Goal: Find specific page/section: Find specific page/section

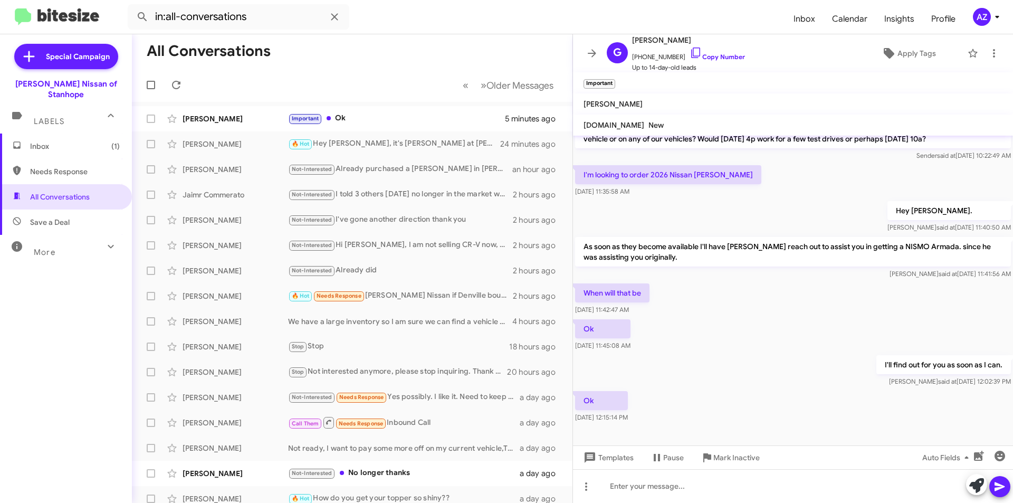
scroll to position [69, 0]
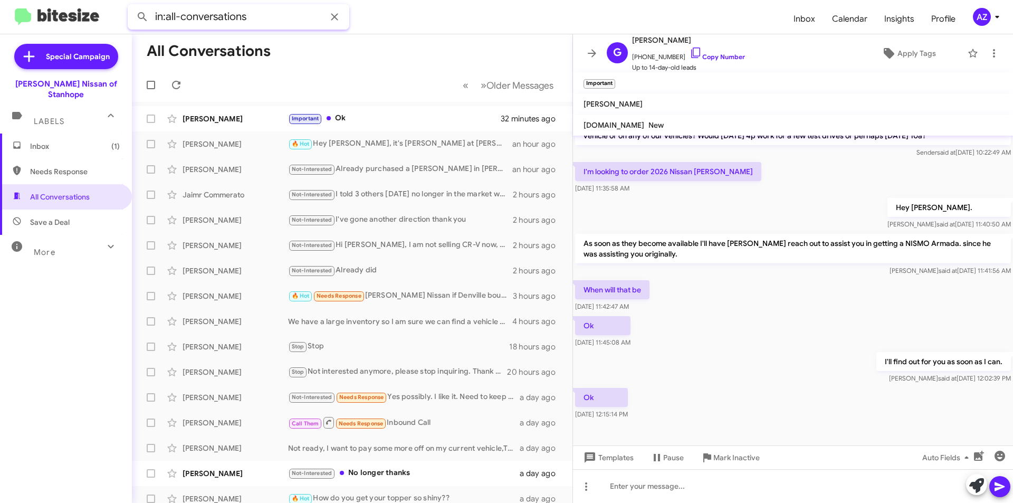
click at [231, 17] on input "in:all-conversations" at bounding box center [239, 16] width 222 height 25
click at [132, 6] on button at bounding box center [142, 16] width 21 height 21
type input "[PERSON_NAME]"
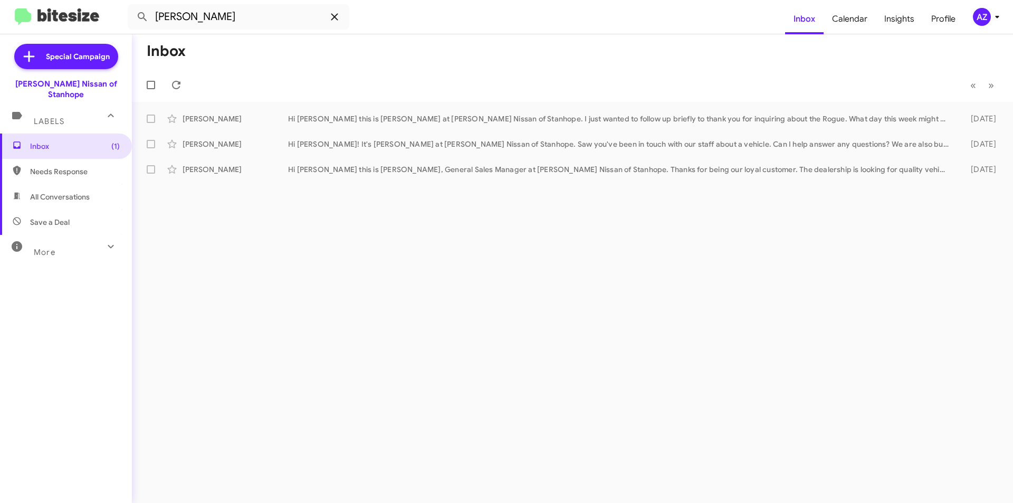
click at [333, 26] on button at bounding box center [334, 16] width 21 height 21
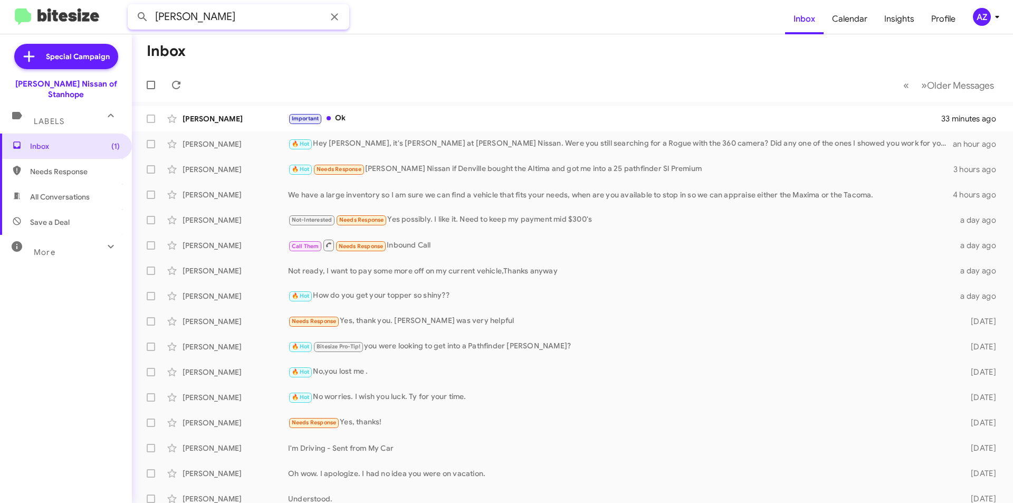
type input "[PERSON_NAME]"
click at [132, 6] on button at bounding box center [142, 16] width 21 height 21
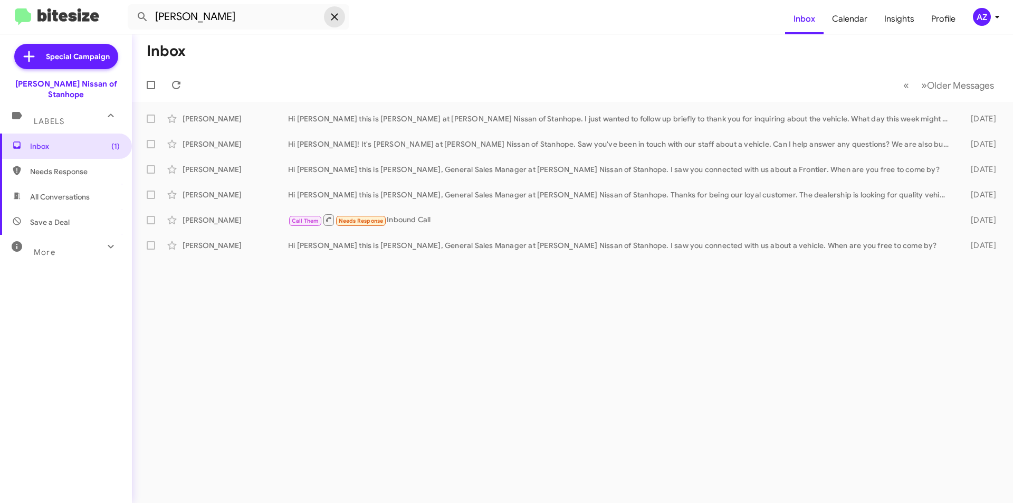
click at [335, 15] on icon at bounding box center [334, 17] width 13 height 13
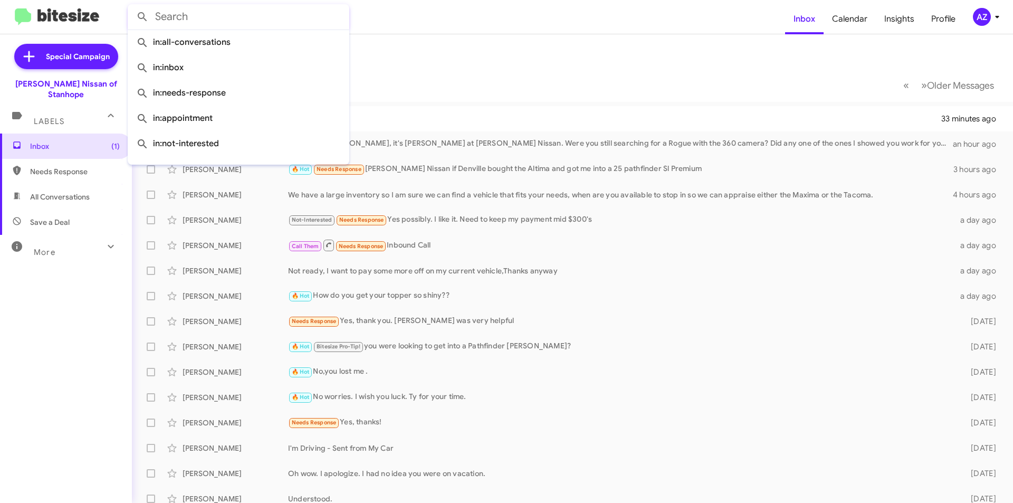
click at [548, 59] on mat-toolbar-row "Inbox" at bounding box center [572, 51] width 881 height 34
